Goal: Task Accomplishment & Management: Complete application form

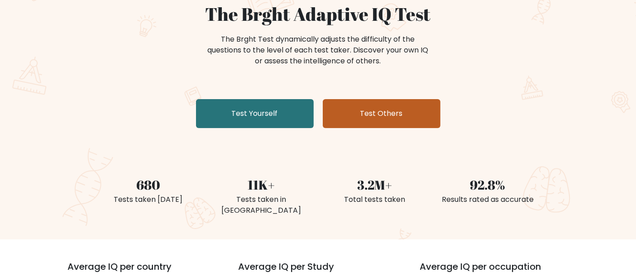
scroll to position [91, 0]
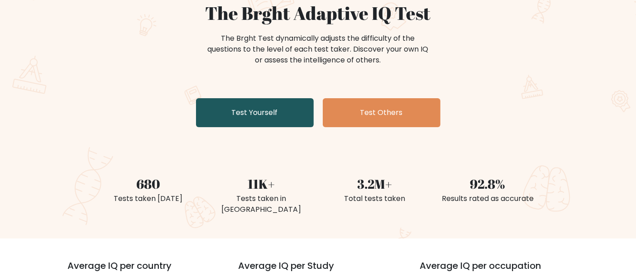
click at [263, 115] on link "Test Yourself" at bounding box center [255, 112] width 118 height 29
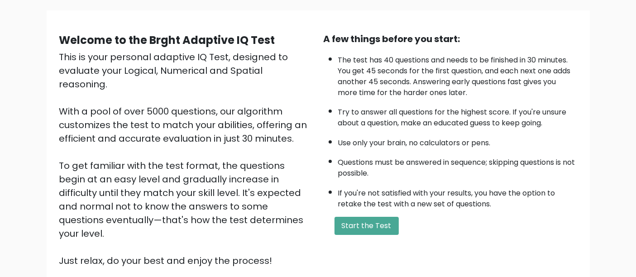
scroll to position [62, 0]
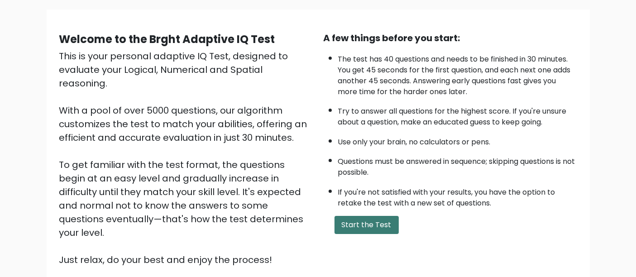
click at [372, 230] on button "Start the Test" at bounding box center [367, 225] width 64 height 18
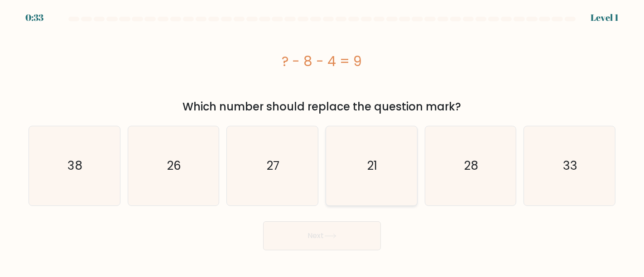
click at [384, 162] on icon "21" at bounding box center [371, 165] width 79 height 79
click at [322, 141] on input "d. 21" at bounding box center [322, 140] width 0 height 2
radio input "true"
click at [357, 236] on button "Next" at bounding box center [322, 235] width 118 height 29
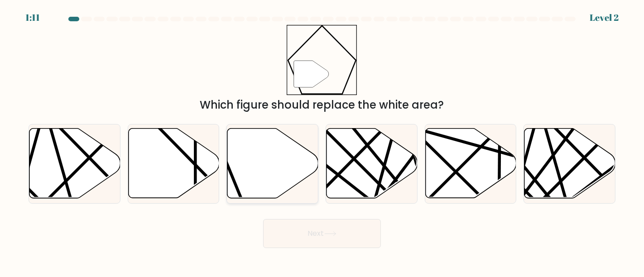
click at [257, 177] on icon at bounding box center [272, 164] width 91 height 70
click at [322, 141] on input "c." at bounding box center [322, 140] width 0 height 2
radio input "true"
click at [299, 225] on button "Next" at bounding box center [322, 233] width 118 height 29
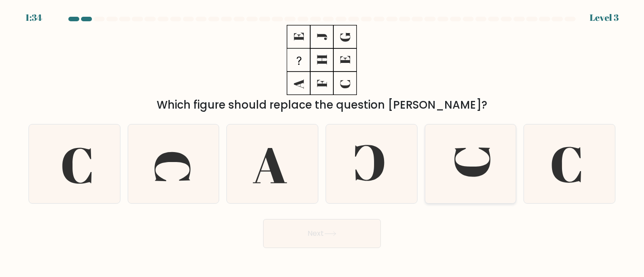
click at [464, 162] on icon at bounding box center [470, 163] width 79 height 79
click at [322, 141] on input "e." at bounding box center [322, 140] width 0 height 2
radio input "true"
click at [321, 227] on button "Next" at bounding box center [322, 233] width 118 height 29
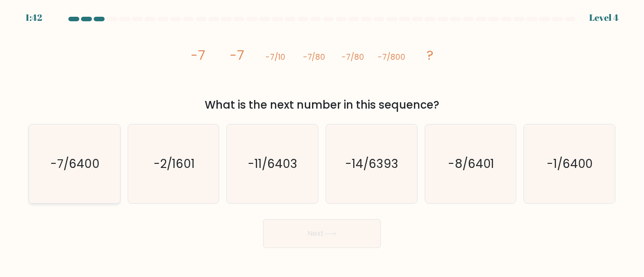
click at [94, 177] on icon "-7/6400" at bounding box center [74, 163] width 79 height 79
click at [322, 141] on input "a. -7/6400" at bounding box center [322, 140] width 0 height 2
radio input "true"
click at [345, 236] on button "Next" at bounding box center [322, 233] width 118 height 29
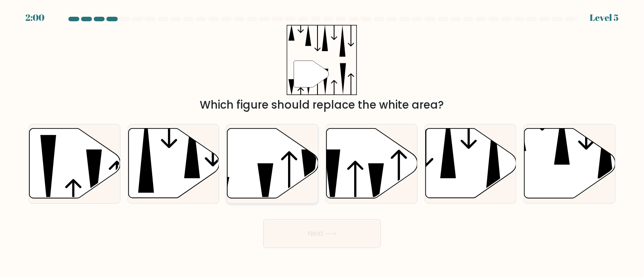
click at [281, 163] on icon at bounding box center [272, 164] width 91 height 70
click at [322, 141] on input "c." at bounding box center [322, 140] width 0 height 2
radio input "true"
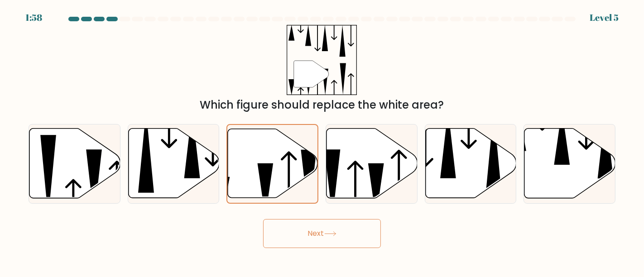
click at [323, 235] on button "Next" at bounding box center [322, 233] width 118 height 29
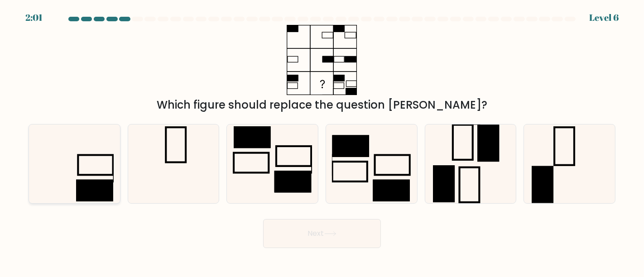
click at [86, 157] on icon at bounding box center [74, 163] width 79 height 79
click at [322, 141] on input "a." at bounding box center [322, 140] width 0 height 2
radio input "true"
click at [286, 234] on button "Next" at bounding box center [322, 233] width 118 height 29
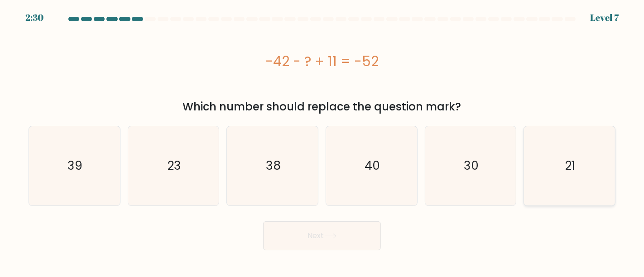
click at [560, 168] on icon "21" at bounding box center [569, 165] width 79 height 79
click at [322, 141] on input "f. 21" at bounding box center [322, 140] width 0 height 2
radio input "true"
click at [341, 241] on button "Next" at bounding box center [322, 235] width 118 height 29
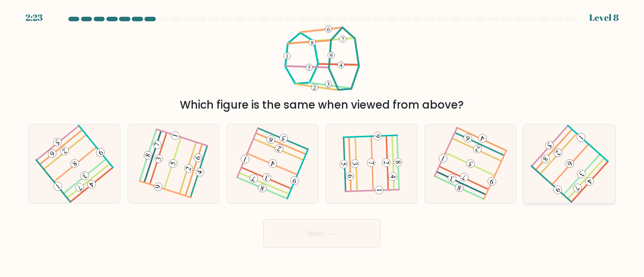
click at [569, 170] on icon at bounding box center [569, 163] width 63 height 63
click at [322, 141] on input "f." at bounding box center [322, 140] width 0 height 2
radio input "true"
click at [335, 225] on button "Next" at bounding box center [322, 233] width 118 height 29
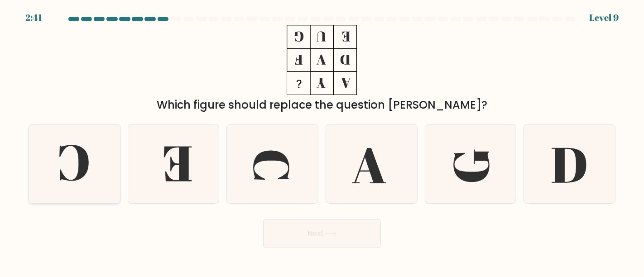
click at [89, 155] on icon at bounding box center [74, 163] width 79 height 79
click at [322, 141] on input "a." at bounding box center [322, 140] width 0 height 2
radio input "true"
click at [295, 233] on button "Next" at bounding box center [322, 233] width 118 height 29
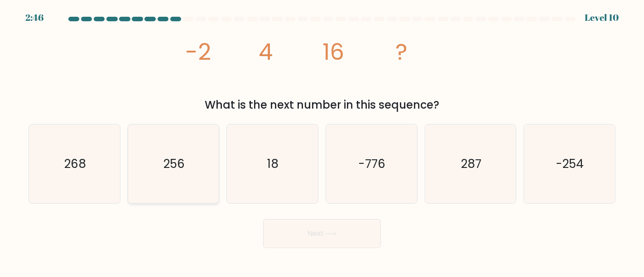
click at [169, 164] on text "256" at bounding box center [173, 164] width 21 height 16
click at [322, 141] on input "b. 256" at bounding box center [322, 140] width 0 height 2
radio input "true"
click at [286, 227] on button "Next" at bounding box center [322, 233] width 118 height 29
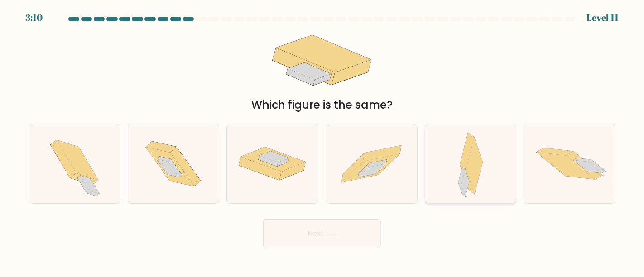
click at [481, 161] on icon at bounding box center [474, 165] width 17 height 57
click at [322, 141] on input "e." at bounding box center [322, 140] width 0 height 2
radio input "true"
click at [336, 232] on icon at bounding box center [330, 233] width 12 height 5
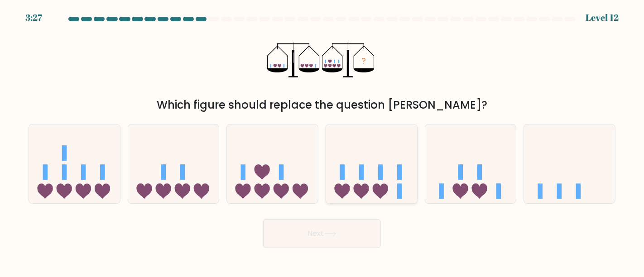
click at [353, 184] on icon at bounding box center [371, 163] width 91 height 75
click at [322, 141] on input "d." at bounding box center [322, 140] width 0 height 2
radio input "true"
click at [322, 235] on button "Next" at bounding box center [322, 233] width 118 height 29
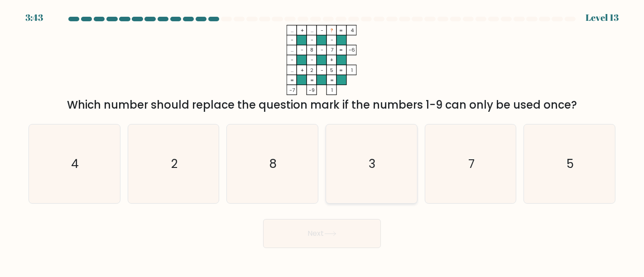
click at [379, 161] on icon "3" at bounding box center [371, 163] width 79 height 79
click at [322, 141] on input "d. 3" at bounding box center [322, 140] width 0 height 2
radio input "true"
click at [337, 240] on button "Next" at bounding box center [322, 233] width 118 height 29
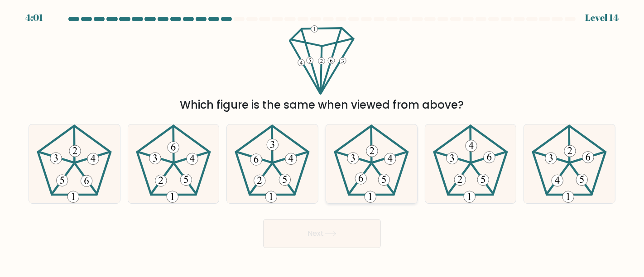
click at [388, 157] on 287 at bounding box center [390, 159] width 12 height 12
click at [322, 141] on input "d." at bounding box center [322, 140] width 0 height 2
radio input "true"
click at [342, 233] on button "Next" at bounding box center [322, 233] width 118 height 29
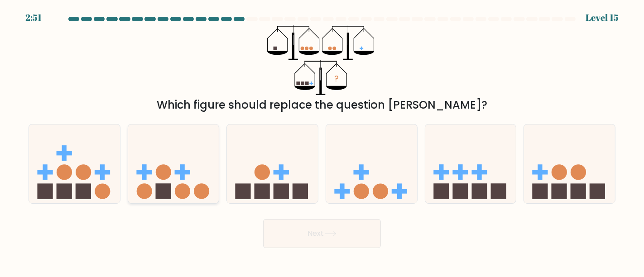
click at [165, 183] on icon at bounding box center [173, 163] width 91 height 75
click at [322, 141] on input "b." at bounding box center [322, 140] width 0 height 2
radio input "true"
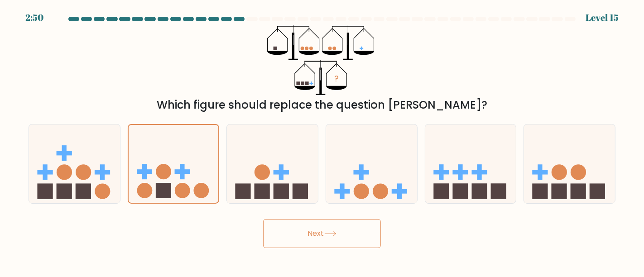
click at [325, 234] on button "Next" at bounding box center [322, 233] width 118 height 29
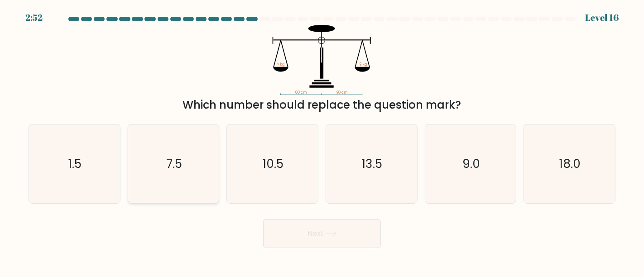
click at [163, 179] on icon "7.5" at bounding box center [173, 163] width 79 height 79
click at [322, 141] on input "b. 7.5" at bounding box center [322, 140] width 0 height 2
radio input "true"
click at [319, 233] on button "Next" at bounding box center [322, 233] width 118 height 29
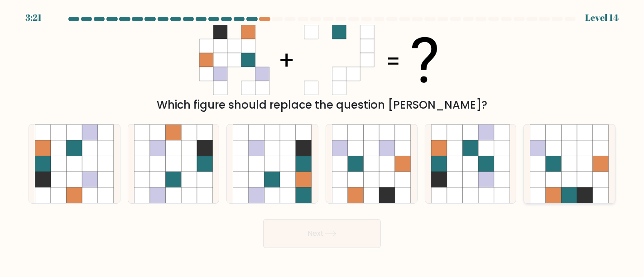
click at [556, 199] on icon at bounding box center [554, 195] width 16 height 16
click at [322, 141] on input "f." at bounding box center [322, 140] width 0 height 2
radio input "true"
click at [99, 159] on icon at bounding box center [106, 164] width 16 height 16
click at [322, 141] on input "a." at bounding box center [322, 140] width 0 height 2
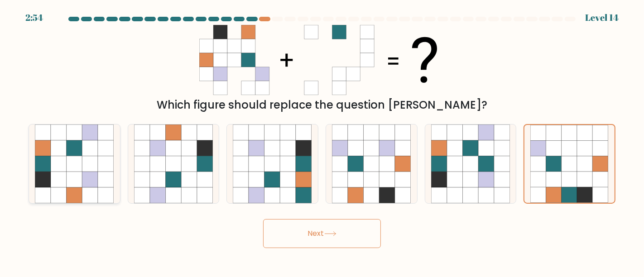
radio input "true"
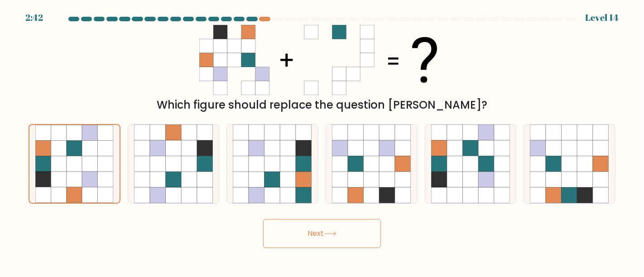
click at [314, 232] on button "Next" at bounding box center [322, 233] width 118 height 29
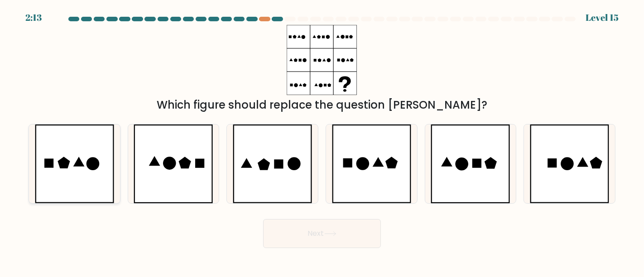
click at [91, 171] on icon at bounding box center [74, 163] width 79 height 79
click at [322, 141] on input "a." at bounding box center [322, 140] width 0 height 2
radio input "true"
click at [320, 240] on button "Next" at bounding box center [322, 233] width 118 height 29
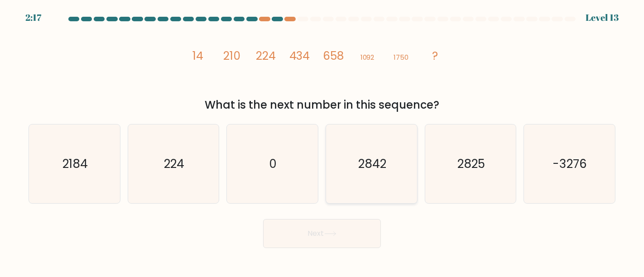
click at [342, 166] on icon "2842" at bounding box center [371, 163] width 79 height 79
click at [322, 141] on input "d. 2842" at bounding box center [322, 140] width 0 height 2
radio input "true"
click at [328, 232] on icon at bounding box center [330, 233] width 12 height 5
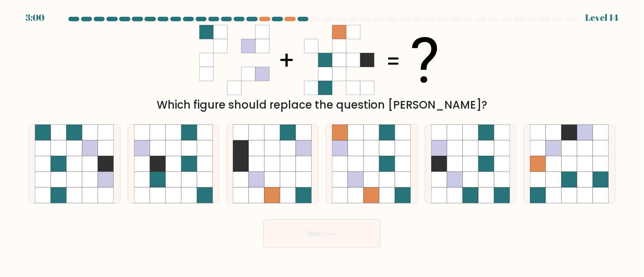
click at [290, 21] on div at bounding box center [322, 21] width 598 height 8
click at [291, 18] on div at bounding box center [289, 19] width 11 height 5
click at [568, 150] on icon at bounding box center [569, 148] width 16 height 16
click at [322, 141] on input "f." at bounding box center [322, 140] width 0 height 2
radio input "true"
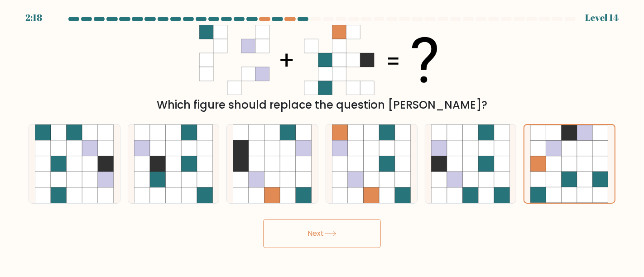
click at [328, 237] on button "Next" at bounding box center [322, 233] width 118 height 29
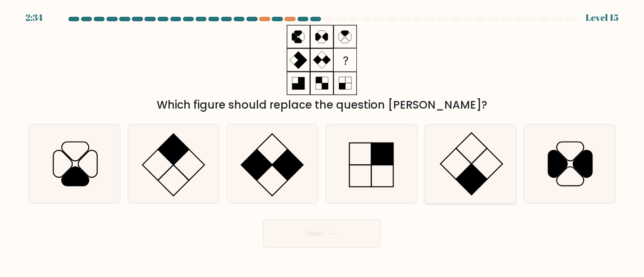
click at [461, 166] on icon at bounding box center [470, 163] width 79 height 79
click at [322, 141] on input "e." at bounding box center [322, 140] width 0 height 2
radio input "true"
click at [311, 232] on button "Next" at bounding box center [322, 233] width 118 height 29
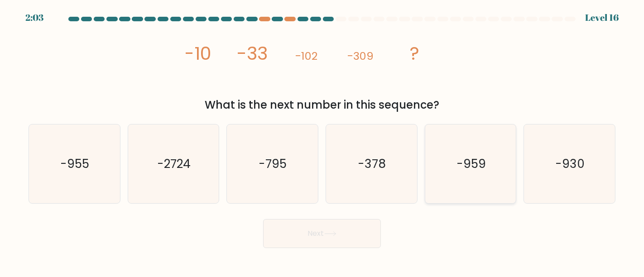
click at [486, 164] on icon "-959" at bounding box center [470, 163] width 79 height 79
click at [322, 141] on input "e. -959" at bounding box center [322, 140] width 0 height 2
radio input "true"
click at [506, 81] on div "image/svg+xml -10 -33 -102 -309 ? What is the next number in this sequence?" at bounding box center [322, 69] width 598 height 88
click at [563, 172] on icon "-930" at bounding box center [569, 163] width 79 height 79
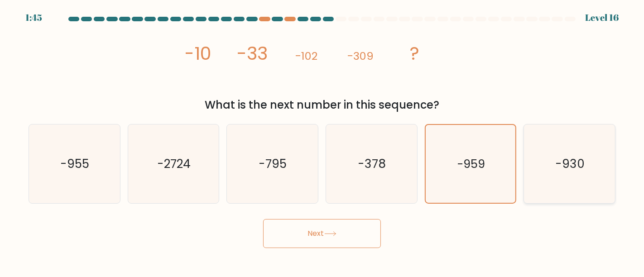
click at [322, 141] on input "f. -930" at bounding box center [322, 140] width 0 height 2
radio input "true"
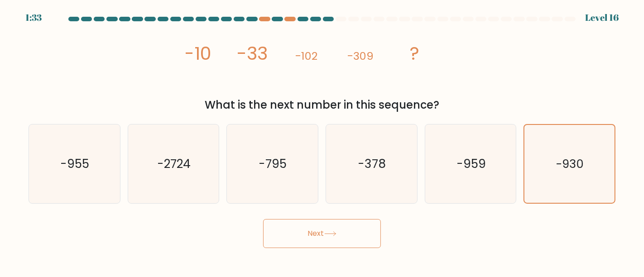
click at [319, 227] on button "Next" at bounding box center [322, 233] width 118 height 29
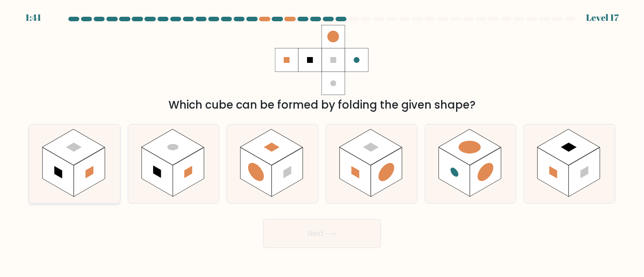
click at [100, 159] on rect at bounding box center [89, 172] width 31 height 49
click at [322, 141] on input "a." at bounding box center [322, 140] width 0 height 2
radio input "true"
click at [341, 239] on button "Next" at bounding box center [322, 233] width 118 height 29
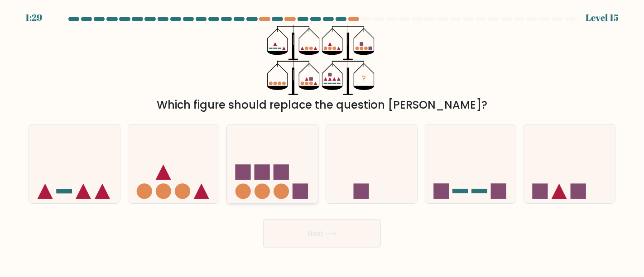
click at [305, 189] on rect at bounding box center [300, 190] width 15 height 15
click at [322, 141] on input "c." at bounding box center [322, 140] width 0 height 2
radio input "true"
click at [322, 235] on button "Next" at bounding box center [322, 233] width 118 height 29
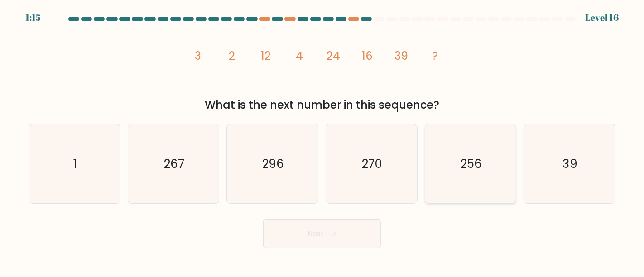
click at [466, 165] on text "256" at bounding box center [470, 164] width 21 height 16
click at [322, 141] on input "e. 256" at bounding box center [322, 140] width 0 height 2
radio input "true"
click at [344, 228] on button "Next" at bounding box center [322, 233] width 118 height 29
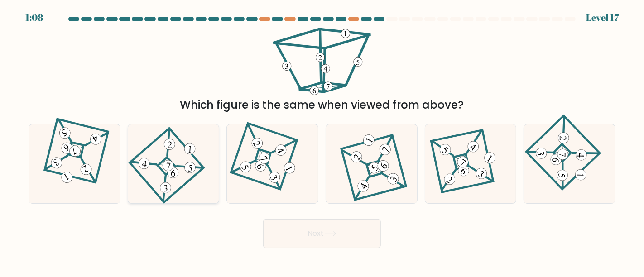
click at [185, 172] on icon at bounding box center [173, 163] width 54 height 63
click at [322, 141] on input "b." at bounding box center [322, 140] width 0 height 2
radio input "true"
click at [312, 229] on button "Next" at bounding box center [322, 233] width 118 height 29
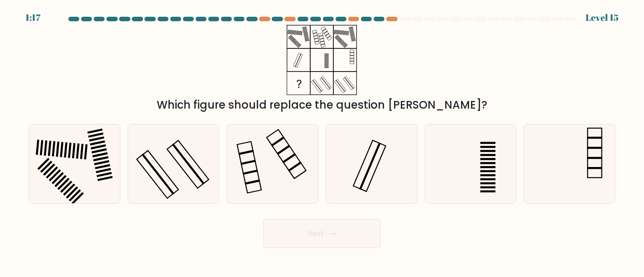
click at [349, 47] on icon at bounding box center [321, 60] width 113 height 70
click at [246, 154] on icon at bounding box center [272, 163] width 79 height 79
click at [322, 141] on input "c." at bounding box center [322, 140] width 0 height 2
radio input "true"
click at [330, 225] on button "Next" at bounding box center [322, 233] width 118 height 29
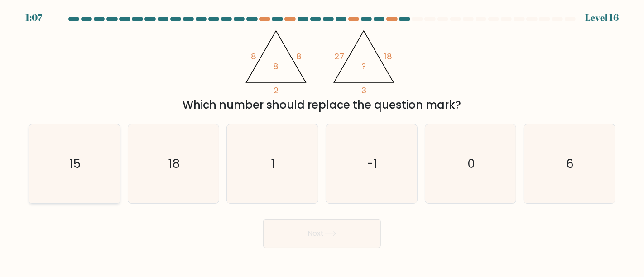
click at [70, 151] on icon "15" at bounding box center [74, 163] width 79 height 79
click at [322, 141] on input "a. 15" at bounding box center [322, 140] width 0 height 2
radio input "true"
click at [312, 232] on button "Next" at bounding box center [322, 233] width 118 height 29
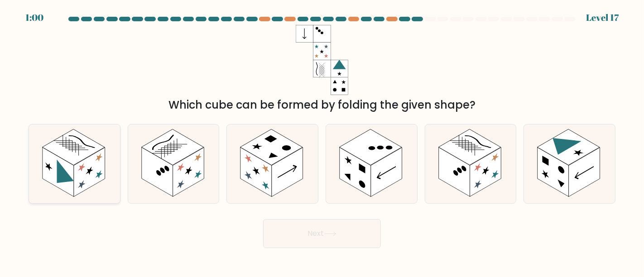
click at [82, 179] on rect at bounding box center [89, 172] width 31 height 49
click at [322, 141] on input "a." at bounding box center [322, 140] width 0 height 2
radio input "true"
click at [331, 233] on icon at bounding box center [330, 233] width 12 height 5
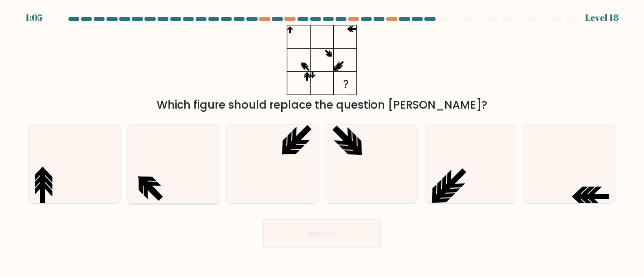
click at [181, 183] on icon at bounding box center [173, 163] width 79 height 79
click at [322, 141] on input "b." at bounding box center [322, 140] width 0 height 2
radio input "true"
click at [306, 237] on button "Next" at bounding box center [322, 233] width 118 height 29
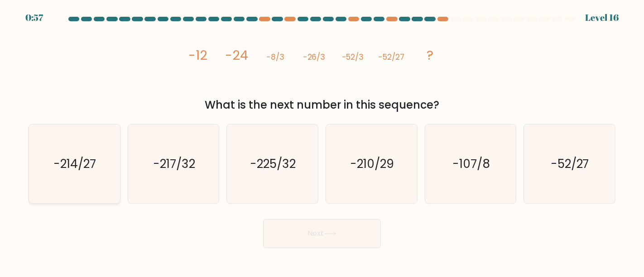
click at [106, 185] on icon "-214/27" at bounding box center [74, 163] width 79 height 79
click at [322, 141] on input "a. -214/27" at bounding box center [322, 140] width 0 height 2
radio input "true"
click at [314, 235] on button "Next" at bounding box center [322, 233] width 118 height 29
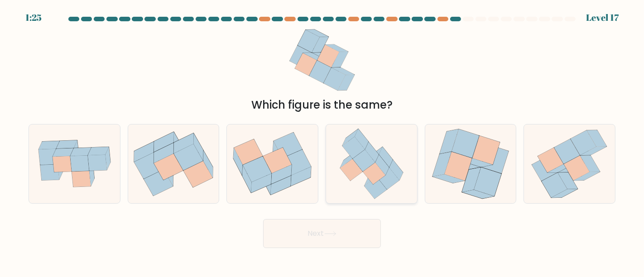
click at [359, 189] on icon at bounding box center [371, 163] width 77 height 79
click at [322, 141] on input "d." at bounding box center [322, 140] width 0 height 2
radio input "true"
click at [545, 177] on icon at bounding box center [545, 168] width 26 height 25
click at [322, 141] on input "f." at bounding box center [322, 140] width 0 height 2
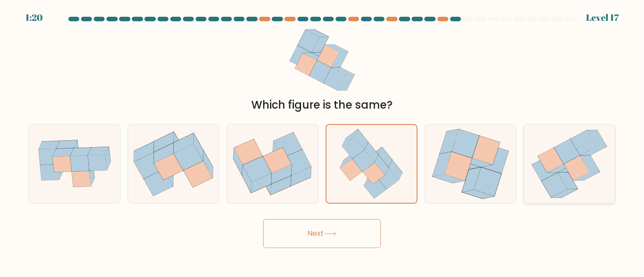
radio input "true"
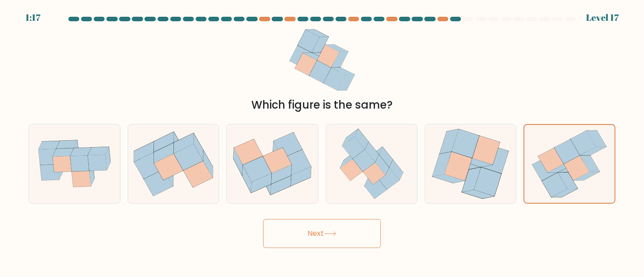
click at [324, 244] on button "Next" at bounding box center [322, 233] width 118 height 29
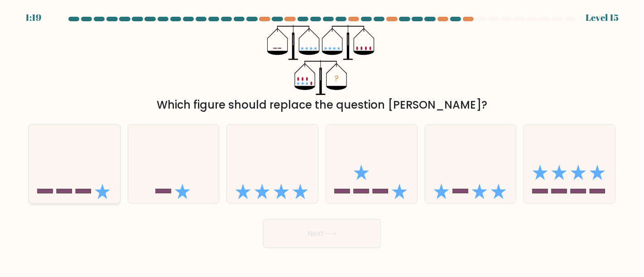
click at [80, 167] on icon at bounding box center [74, 163] width 91 height 75
click at [322, 141] on input "a." at bounding box center [322, 140] width 0 height 2
radio input "true"
click at [322, 235] on button "Next" at bounding box center [322, 233] width 118 height 29
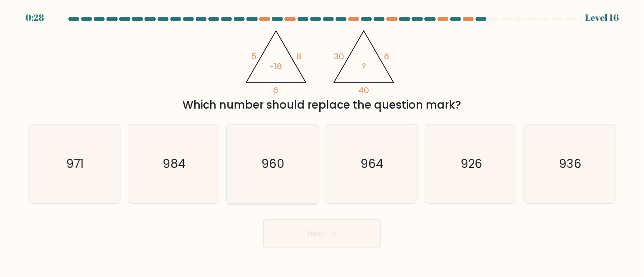
click at [292, 167] on icon "960" at bounding box center [272, 163] width 79 height 79
click at [322, 141] on input "c. 960" at bounding box center [322, 140] width 0 height 2
radio input "true"
click at [315, 231] on button "Next" at bounding box center [322, 233] width 118 height 29
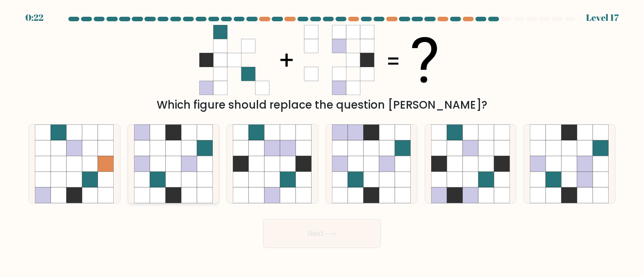
click at [189, 198] on icon at bounding box center [189, 195] width 16 height 16
click at [322, 141] on input "b." at bounding box center [322, 140] width 0 height 2
radio input "true"
click at [345, 237] on button "Next" at bounding box center [322, 233] width 118 height 29
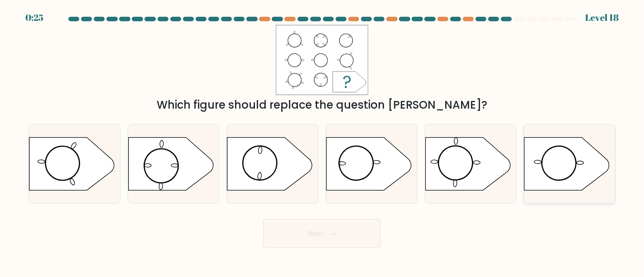
click at [546, 161] on icon at bounding box center [566, 163] width 85 height 53
click at [322, 141] on input "f." at bounding box center [322, 140] width 0 height 2
radio input "true"
click at [325, 237] on button "Next" at bounding box center [322, 233] width 118 height 29
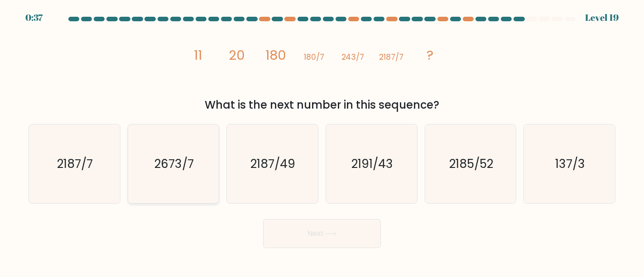
click at [186, 180] on icon "2673/7" at bounding box center [173, 163] width 79 height 79
click at [322, 141] on input "b. 2673/7" at bounding box center [322, 140] width 0 height 2
radio input "true"
click at [315, 230] on button "Next" at bounding box center [322, 233] width 118 height 29
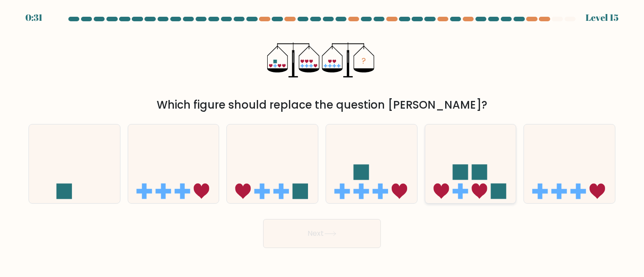
click at [460, 176] on rect at bounding box center [459, 171] width 15 height 15
click at [322, 141] on input "e." at bounding box center [322, 140] width 0 height 2
radio input "true"
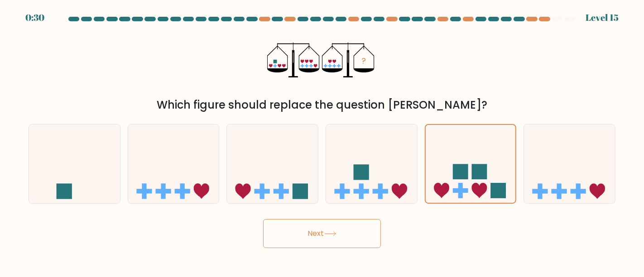
click at [328, 231] on icon at bounding box center [330, 233] width 12 height 5
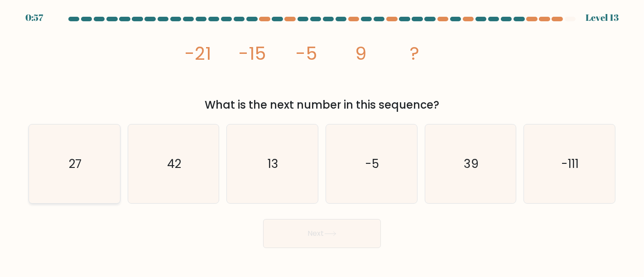
click at [105, 165] on icon "27" at bounding box center [74, 163] width 79 height 79
click at [322, 141] on input "a. 27" at bounding box center [322, 140] width 0 height 2
radio input "true"
click at [318, 235] on button "Next" at bounding box center [322, 233] width 118 height 29
